Goal: Information Seeking & Learning: Learn about a topic

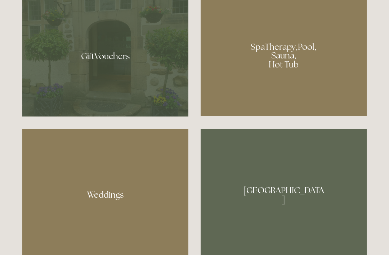
scroll to position [579, 0]
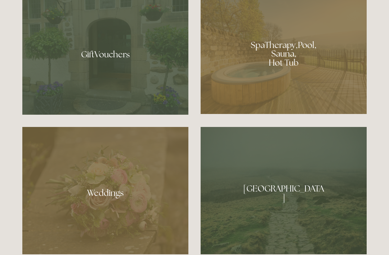
click at [113, 213] on div at bounding box center [105, 190] width 166 height 127
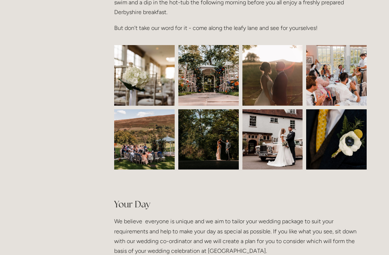
scroll to position [323, 0]
click at [145, 79] on img at bounding box center [144, 75] width 91 height 61
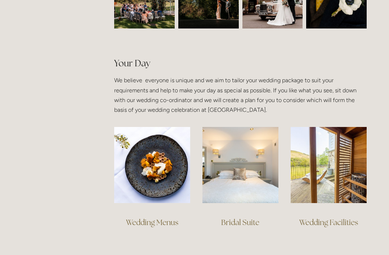
scroll to position [464, 0]
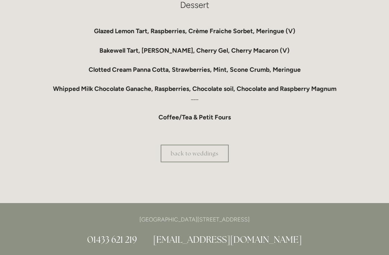
scroll to position [680, 0]
click at [197, 162] on link "back to weddings" at bounding box center [195, 154] width 68 height 18
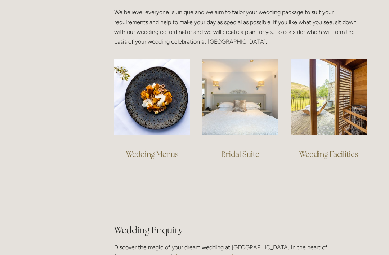
scroll to position [532, 0]
click at [237, 106] on img at bounding box center [241, 97] width 76 height 76
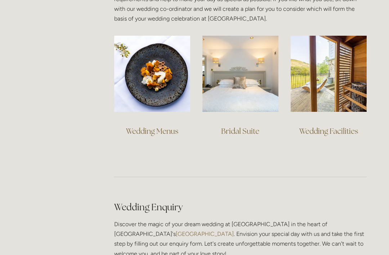
click at [332, 85] on img at bounding box center [329, 74] width 76 height 76
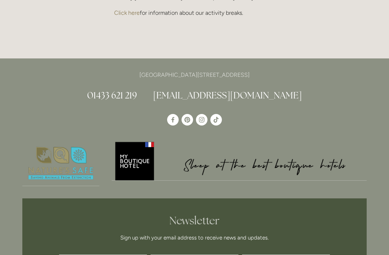
scroll to position [1690, 0]
